Goal: Complete application form: Complete application form

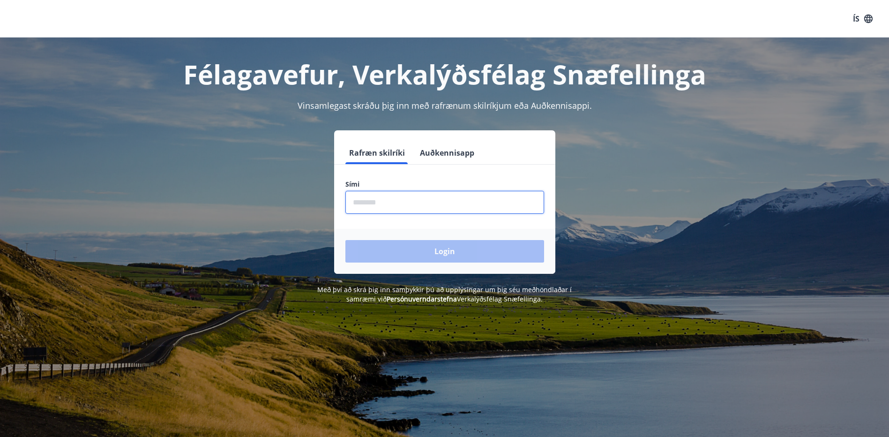
click at [396, 201] on input "phone" at bounding box center [444, 202] width 199 height 23
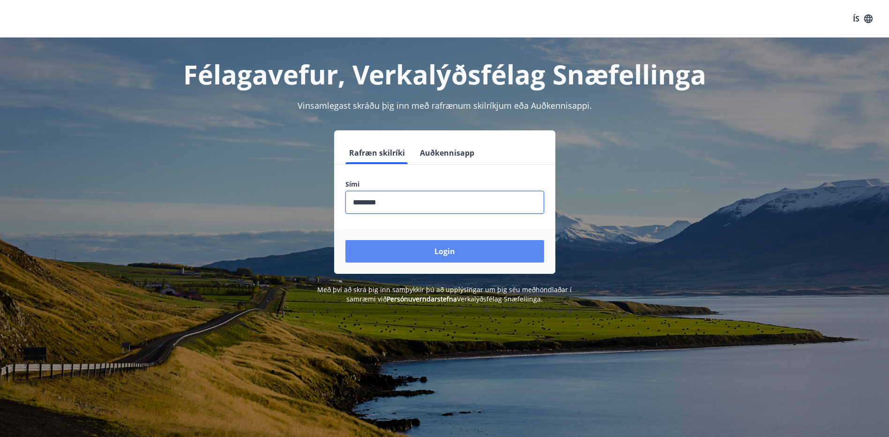
type input "********"
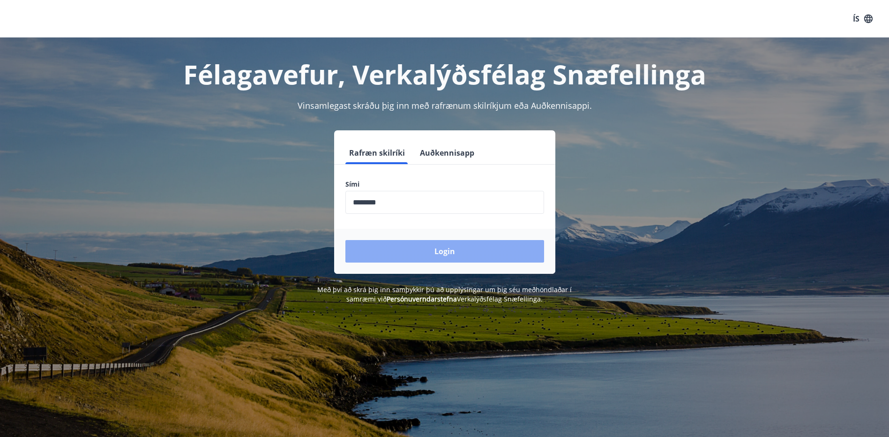
click at [443, 252] on button "Login" at bounding box center [444, 251] width 199 height 22
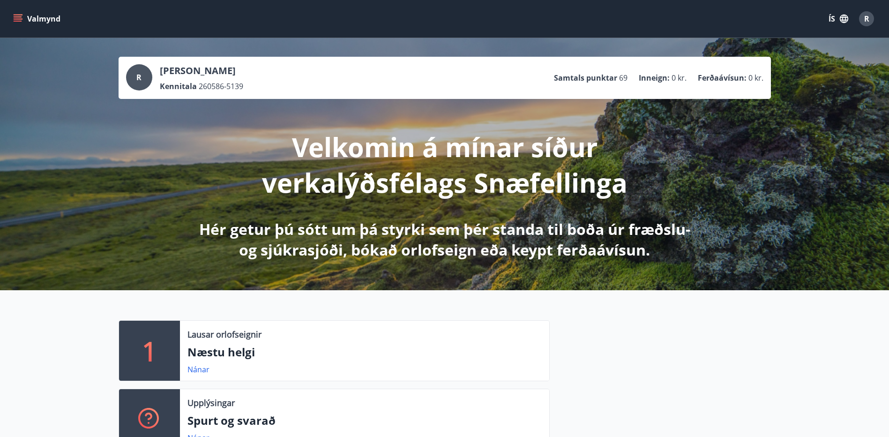
click at [16, 16] on icon "menu" at bounding box center [18, 16] width 8 height 1
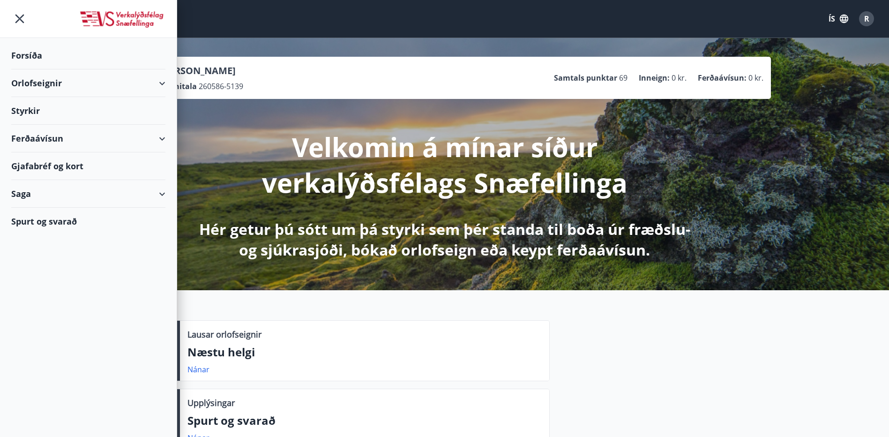
click at [31, 69] on div "Styrkir" at bounding box center [88, 56] width 154 height 28
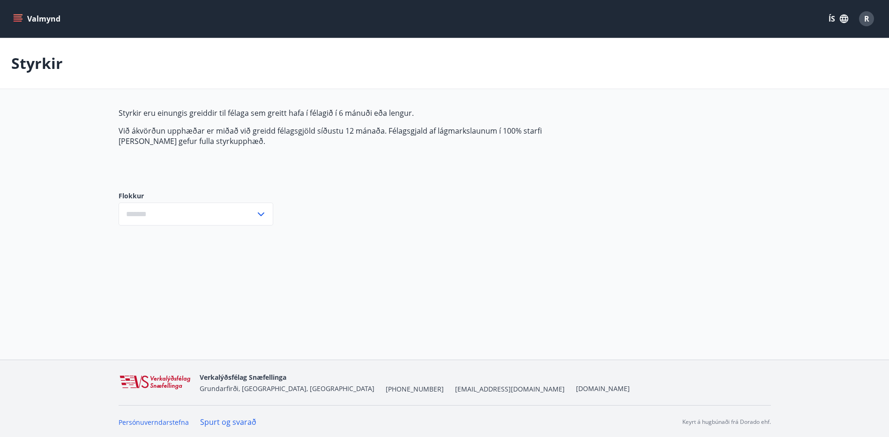
type input "***"
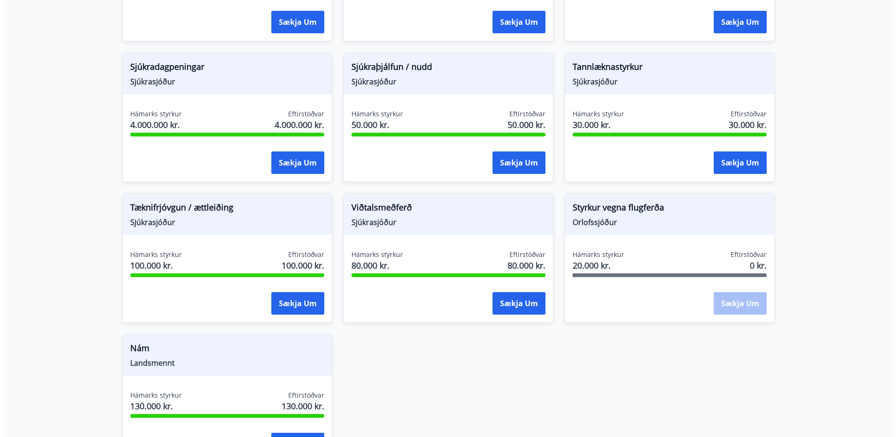
scroll to position [656, 0]
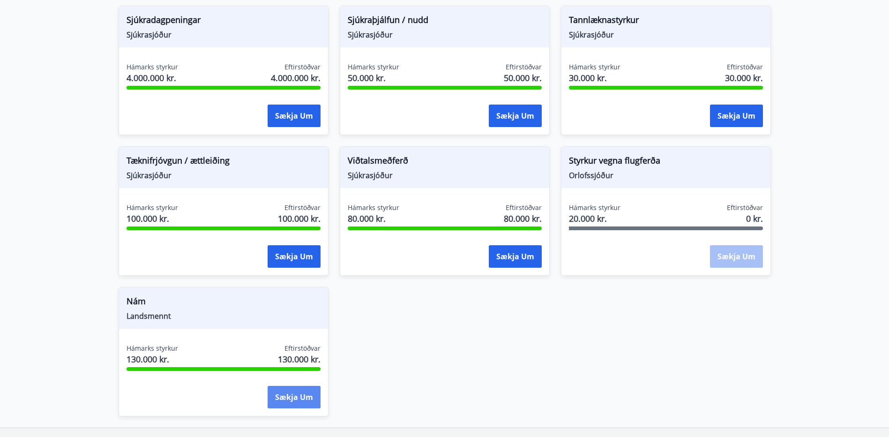
click at [308, 402] on button "Sækja um" at bounding box center [293, 396] width 53 height 22
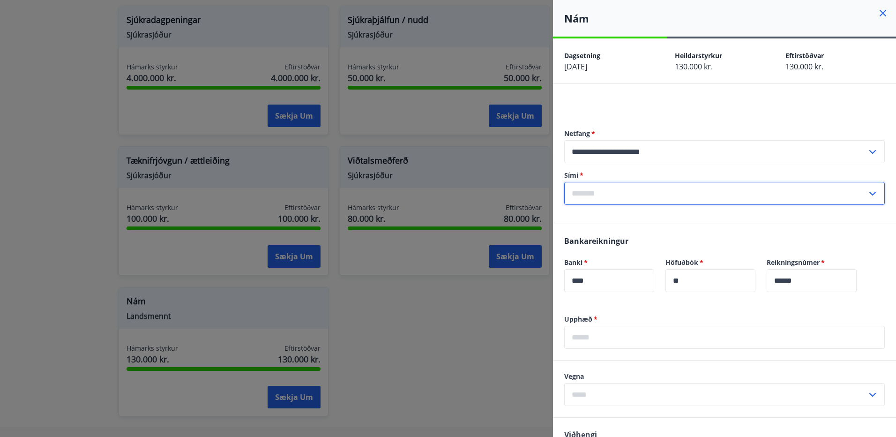
click at [614, 193] on input "text" at bounding box center [715, 193] width 303 height 23
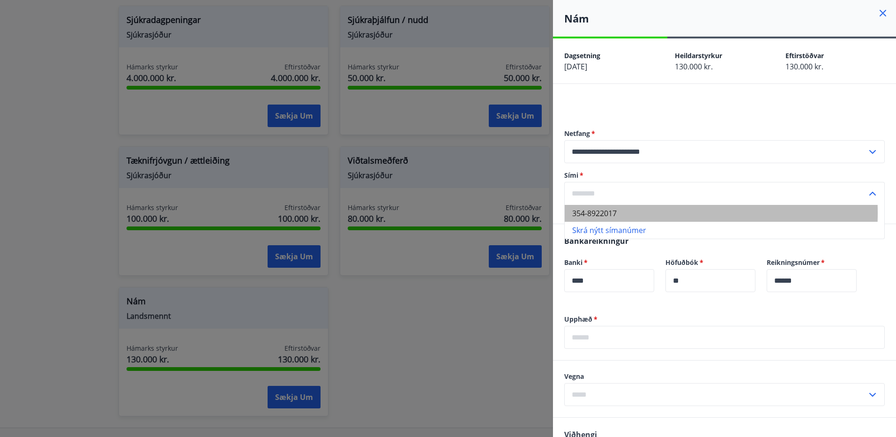
click at [585, 213] on li "354-8922017" at bounding box center [723, 213] width 319 height 17
type input "**********"
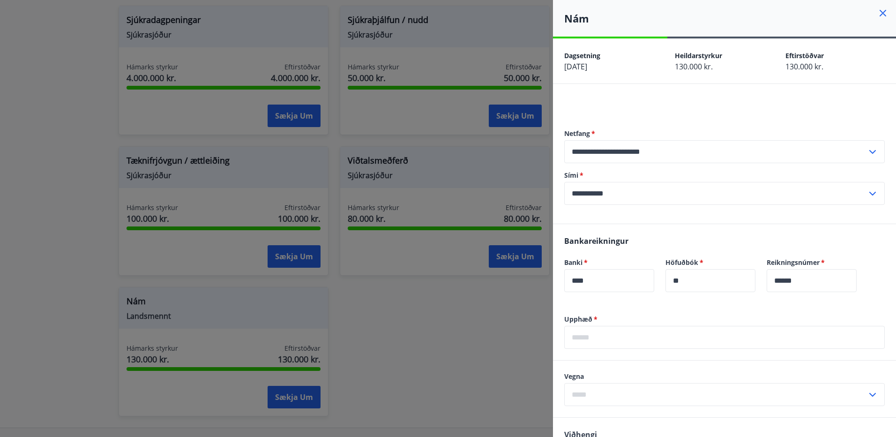
click at [628, 332] on input "text" at bounding box center [724, 337] width 320 height 23
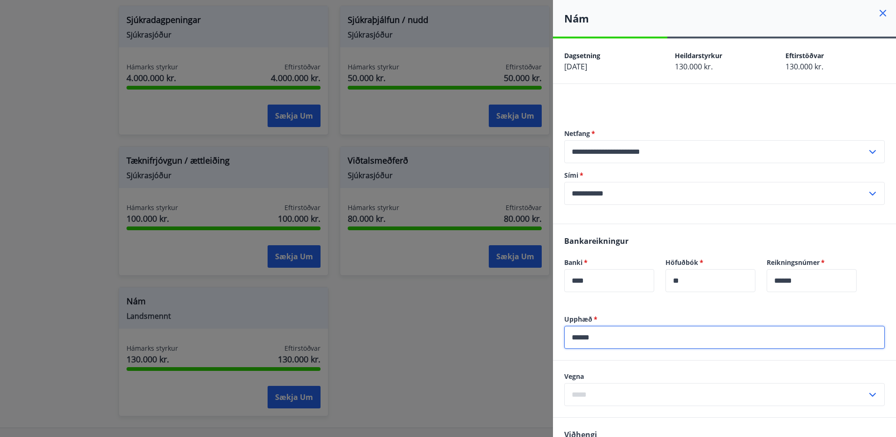
type input "******"
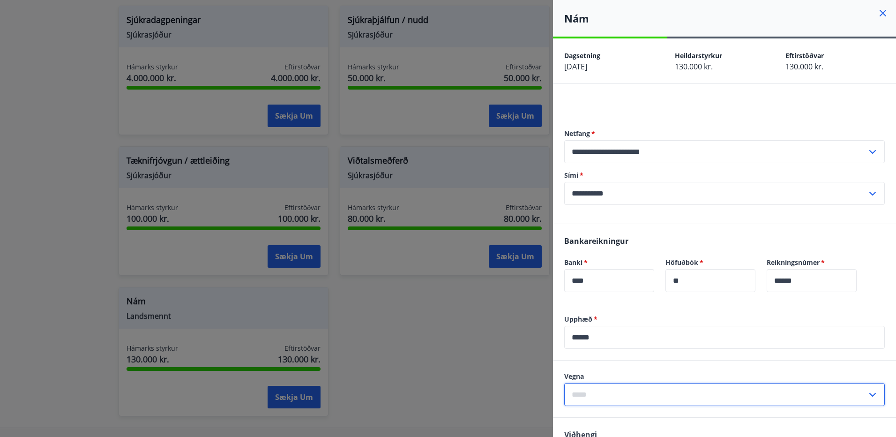
click at [644, 393] on input "text" at bounding box center [715, 394] width 303 height 23
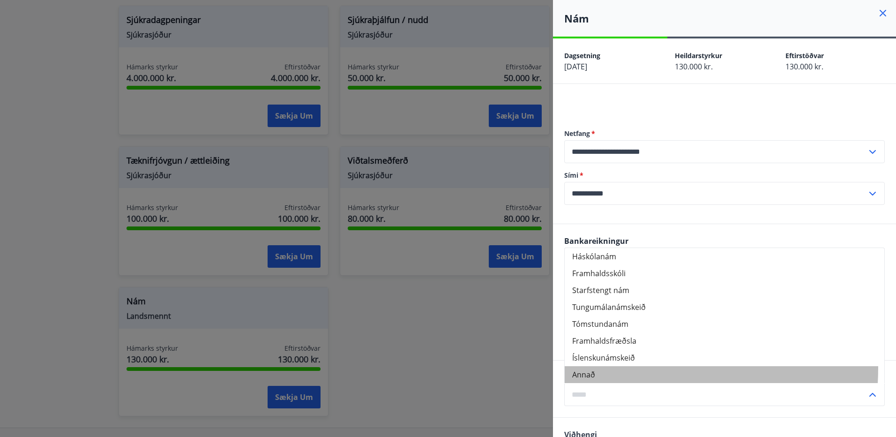
click at [604, 367] on li "Annað" at bounding box center [723, 374] width 319 height 17
type input "*****"
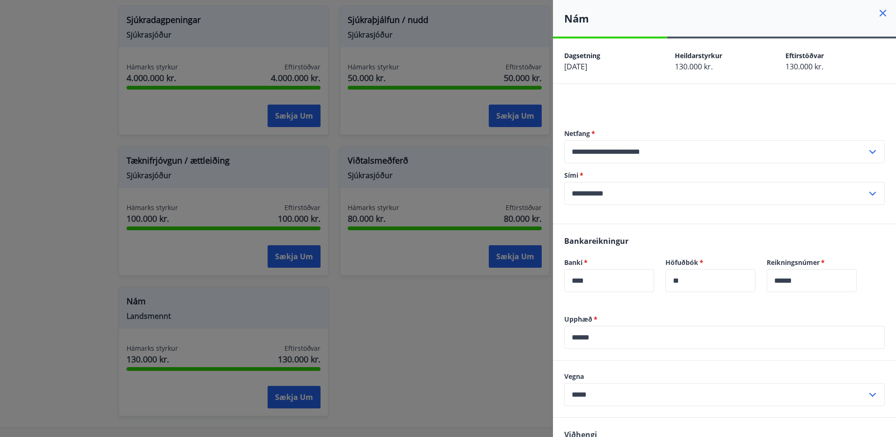
scroll to position [142, 0]
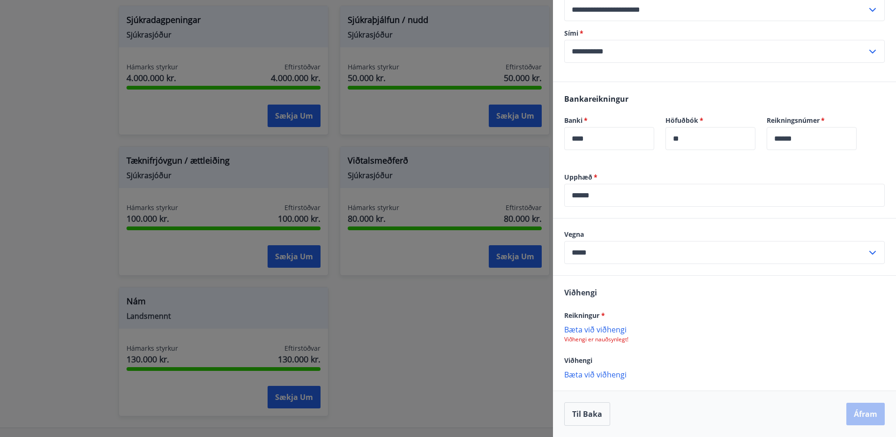
click at [616, 327] on p "Bæta við viðhengi" at bounding box center [724, 328] width 320 height 9
click at [625, 330] on p "Bæta við viðhengi" at bounding box center [724, 328] width 320 height 9
click at [610, 376] on p "Bæta við viðhengi" at bounding box center [724, 374] width 320 height 9
click at [859, 415] on button "Áfram" at bounding box center [865, 413] width 38 height 22
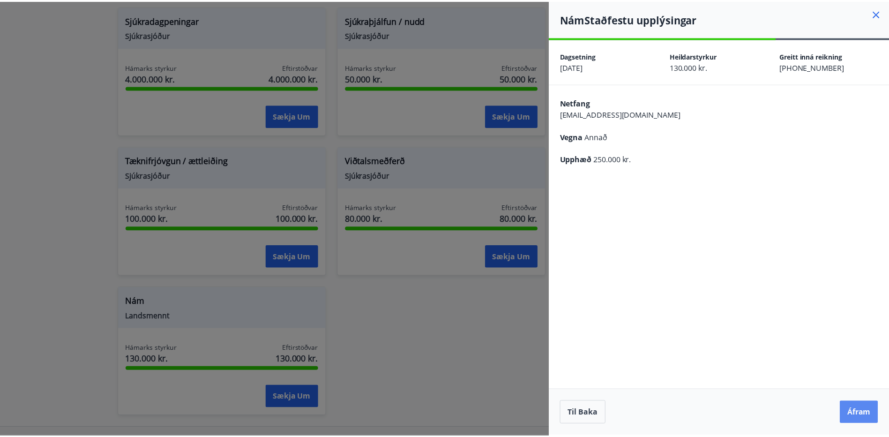
scroll to position [0, 0]
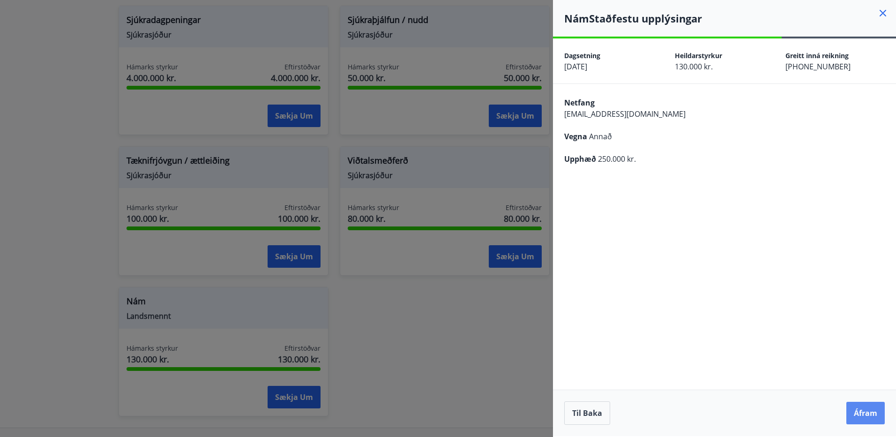
click at [870, 412] on button "Áfram" at bounding box center [865, 412] width 38 height 22
click at [871, 414] on button "Áfram" at bounding box center [865, 412] width 38 height 22
click at [43, 86] on div at bounding box center [448, 218] width 896 height 437
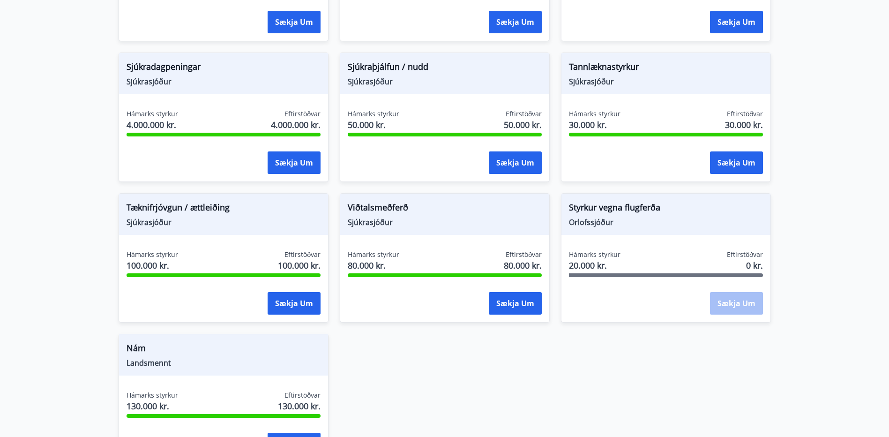
scroll to position [725, 0]
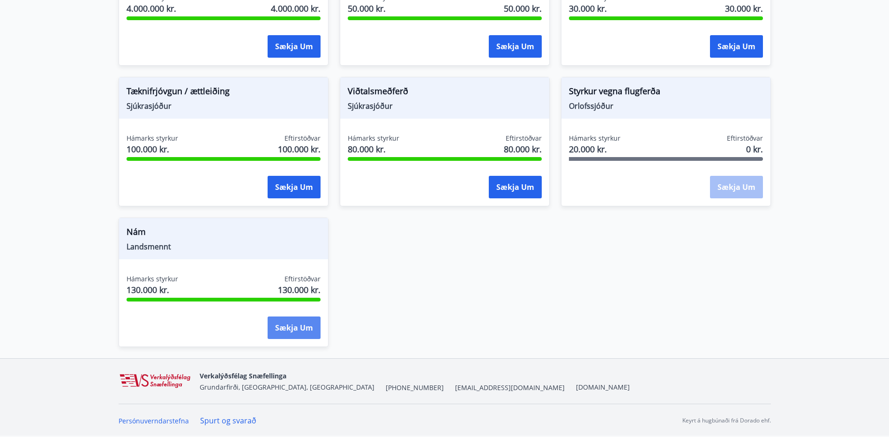
click at [274, 332] on button "Sækja um" at bounding box center [293, 327] width 53 height 22
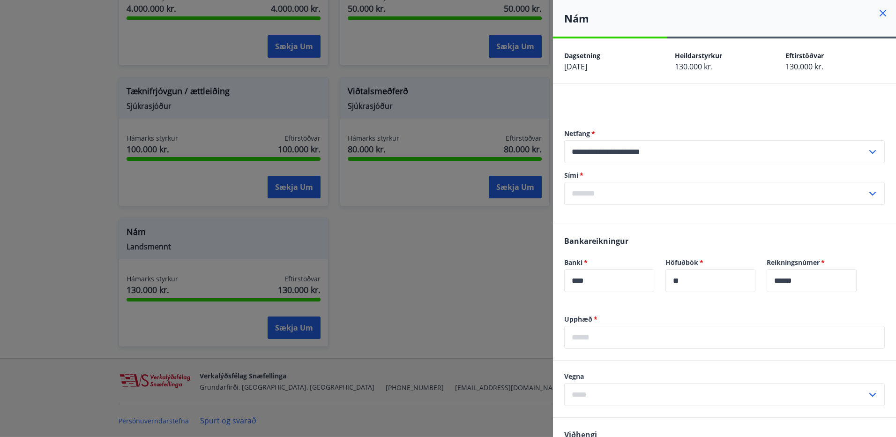
click at [73, 188] on div at bounding box center [448, 218] width 896 height 437
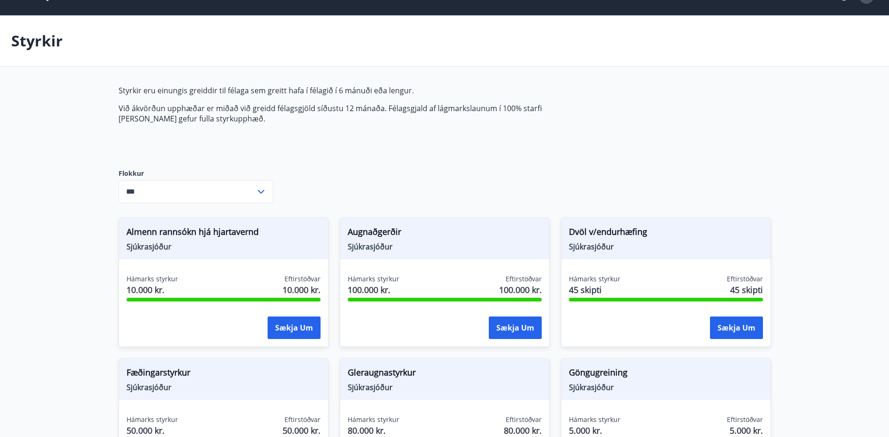
scroll to position [0, 0]
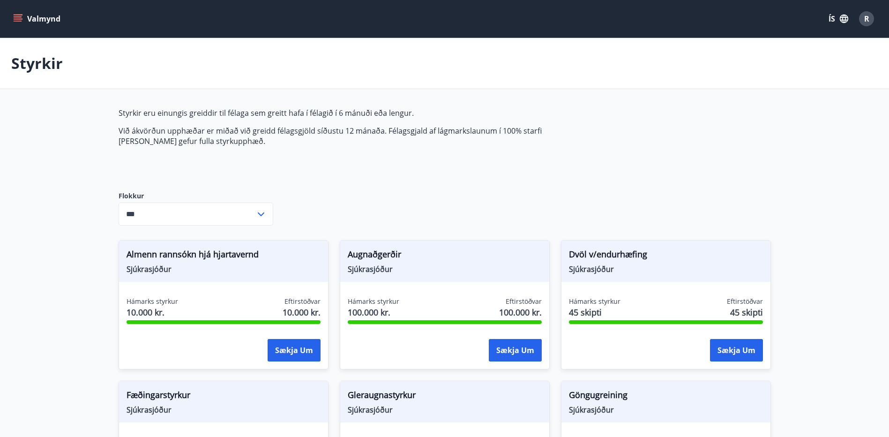
click at [20, 18] on icon "menu" at bounding box center [17, 18] width 9 height 9
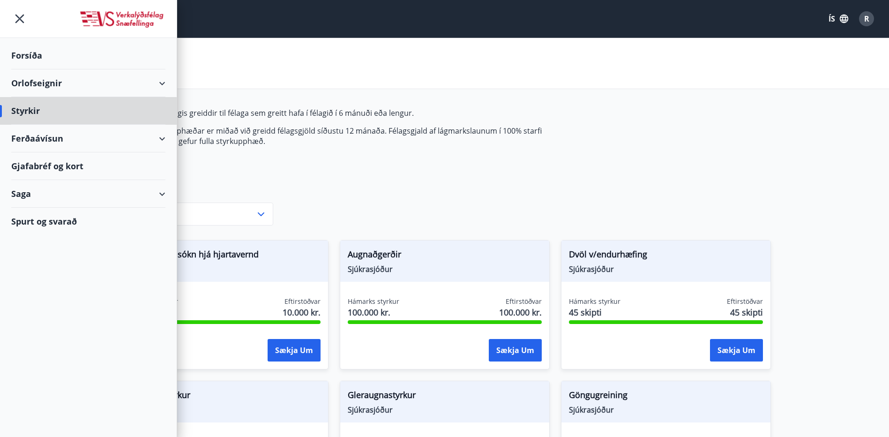
click at [23, 52] on div "Forsíða" at bounding box center [88, 56] width 154 height 28
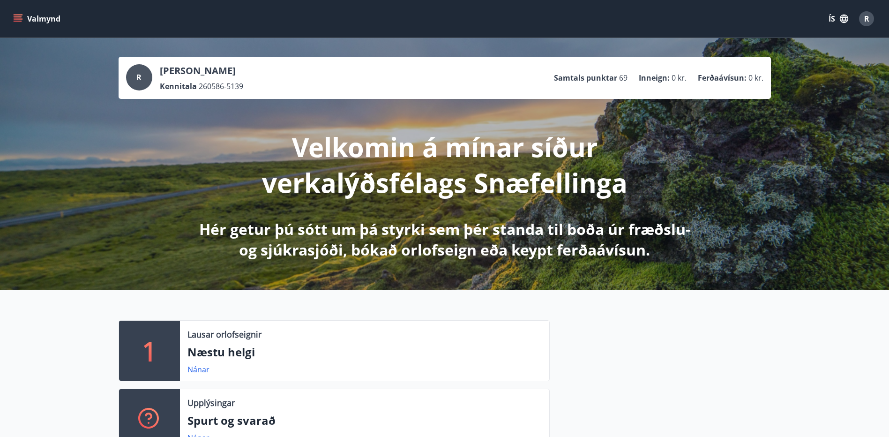
click at [21, 18] on icon "menu" at bounding box center [17, 18] width 9 height 9
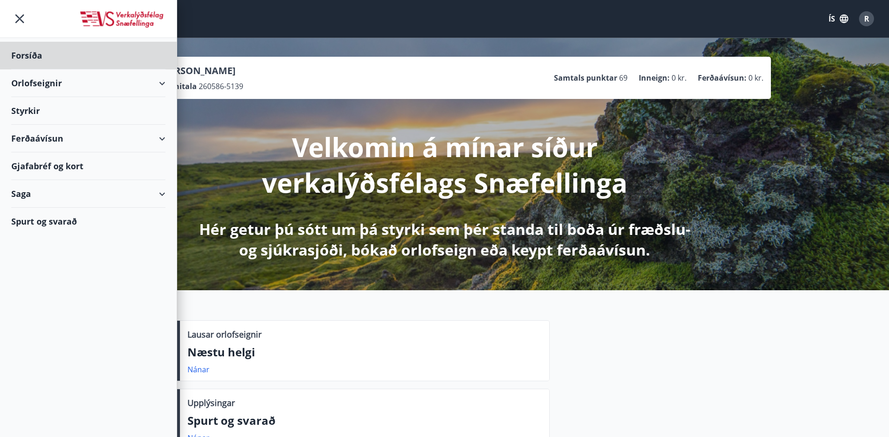
click at [25, 69] on div "Styrkir" at bounding box center [88, 56] width 154 height 28
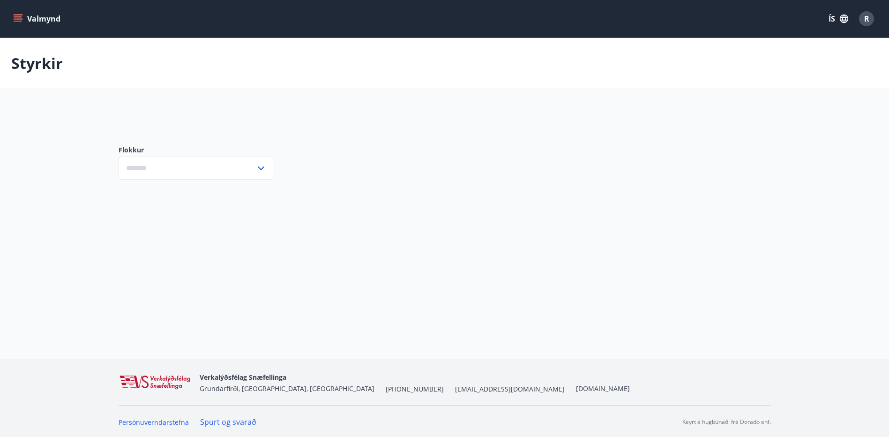
type input "***"
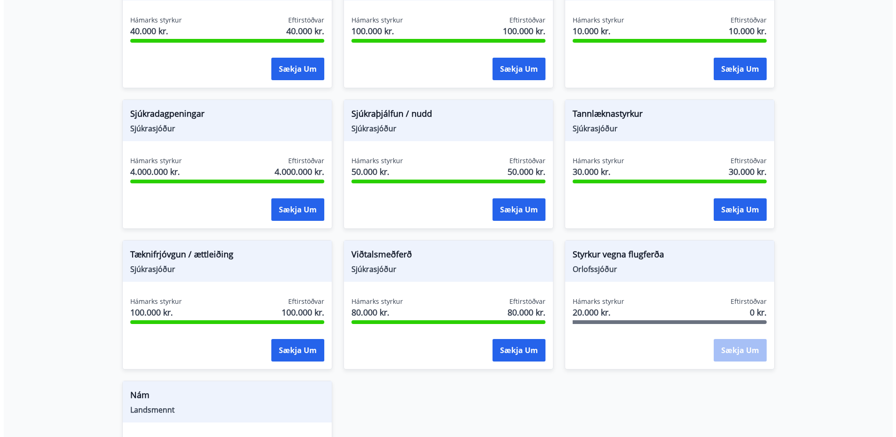
scroll to position [725, 0]
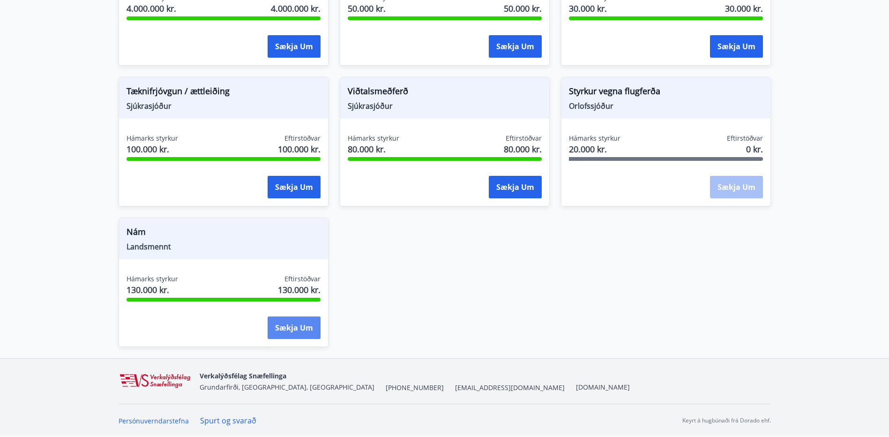
click at [289, 331] on button "Sækja um" at bounding box center [293, 327] width 53 height 22
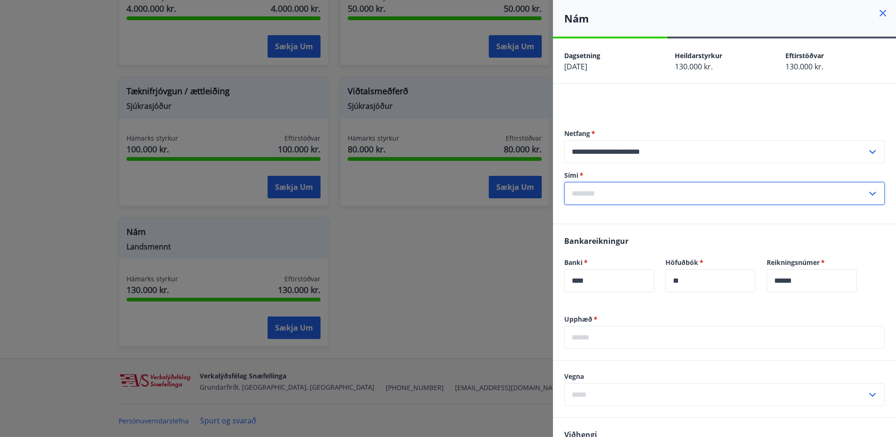
click at [621, 197] on input "text" at bounding box center [715, 193] width 303 height 23
click at [613, 211] on li "354-8922017" at bounding box center [723, 213] width 319 height 17
type input "**********"
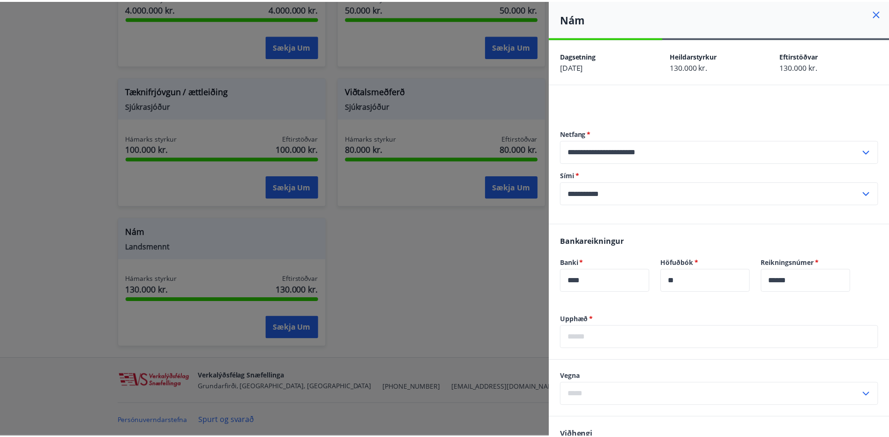
scroll to position [133, 0]
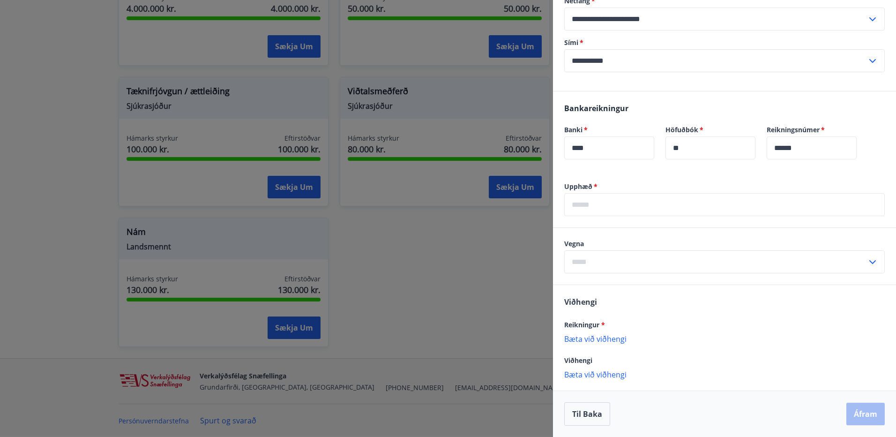
click at [20, 113] on div at bounding box center [448, 218] width 896 height 437
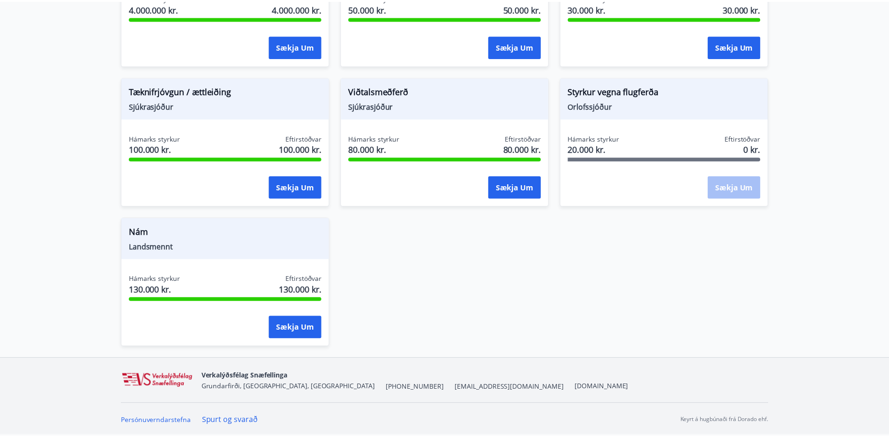
scroll to position [0, 0]
